Goal: Information Seeking & Learning: Learn about a topic

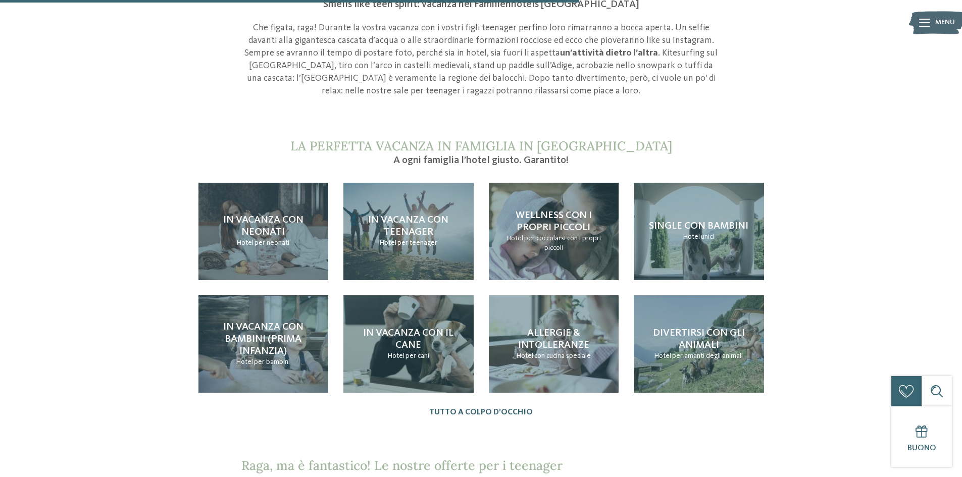
scroll to position [960, 0]
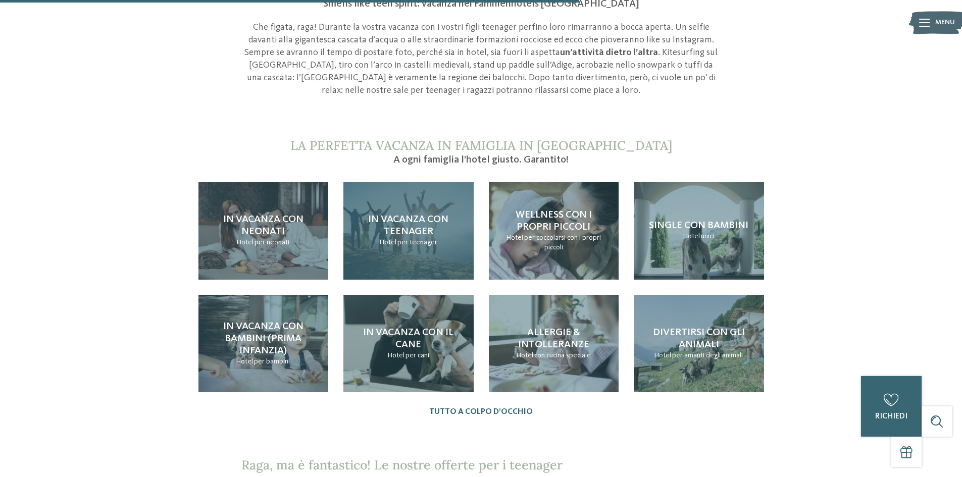
click at [414, 231] on span "In vacanza con teenager" at bounding box center [408, 226] width 80 height 22
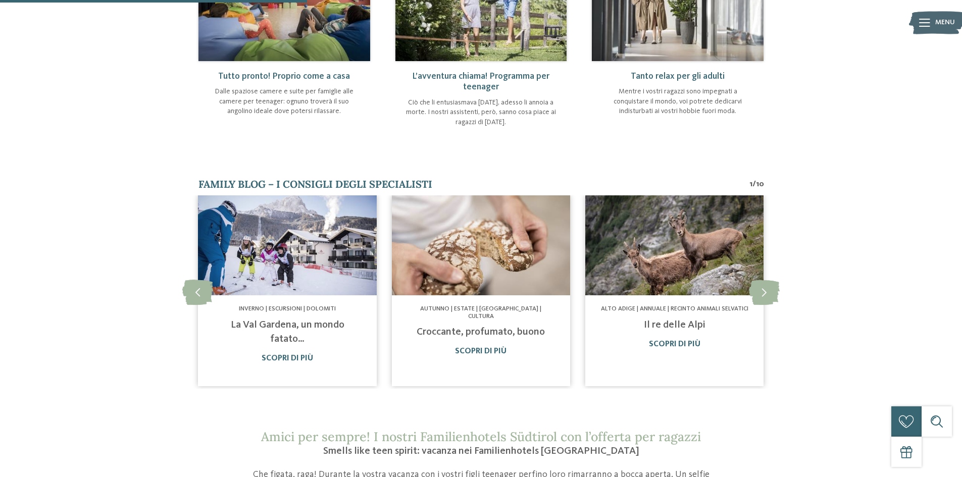
scroll to position [556, 0]
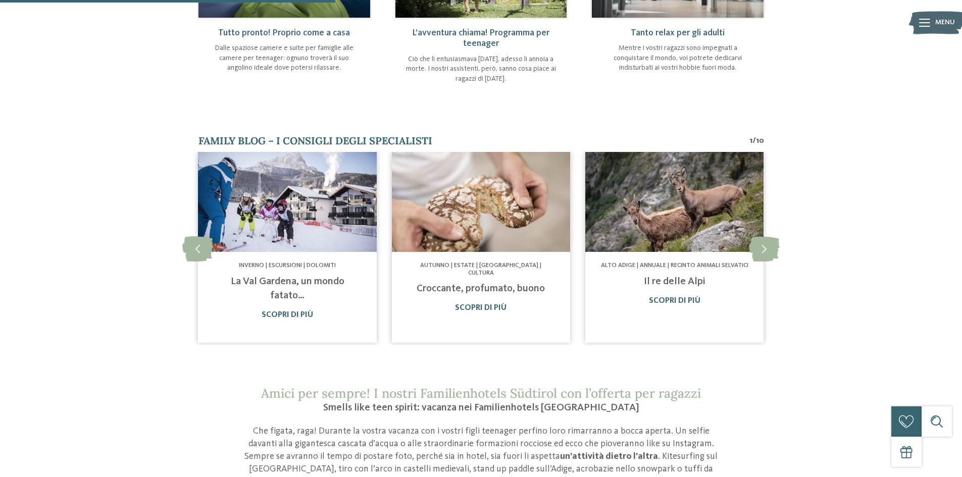
click at [457, 284] on link "Croccante, profumato, buono" at bounding box center [481, 289] width 128 height 10
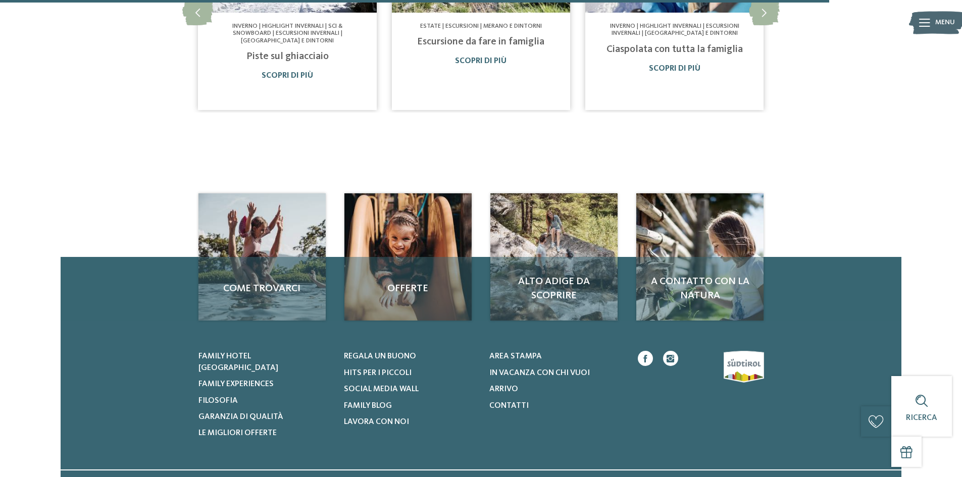
scroll to position [859, 0]
